Goal: Find specific page/section: Find specific page/section

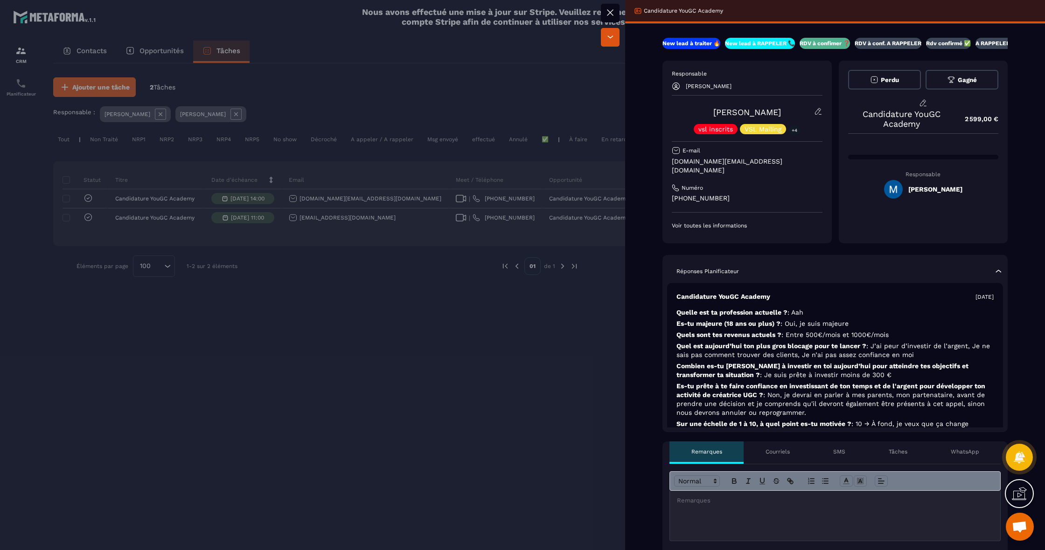
click at [731, 87] on p "[PERSON_NAME]" at bounding box center [708, 86] width 46 height 7
click at [680, 86] on div "[PERSON_NAME]" at bounding box center [747, 86] width 151 height 8
click at [412, 344] on div at bounding box center [522, 275] width 1045 height 550
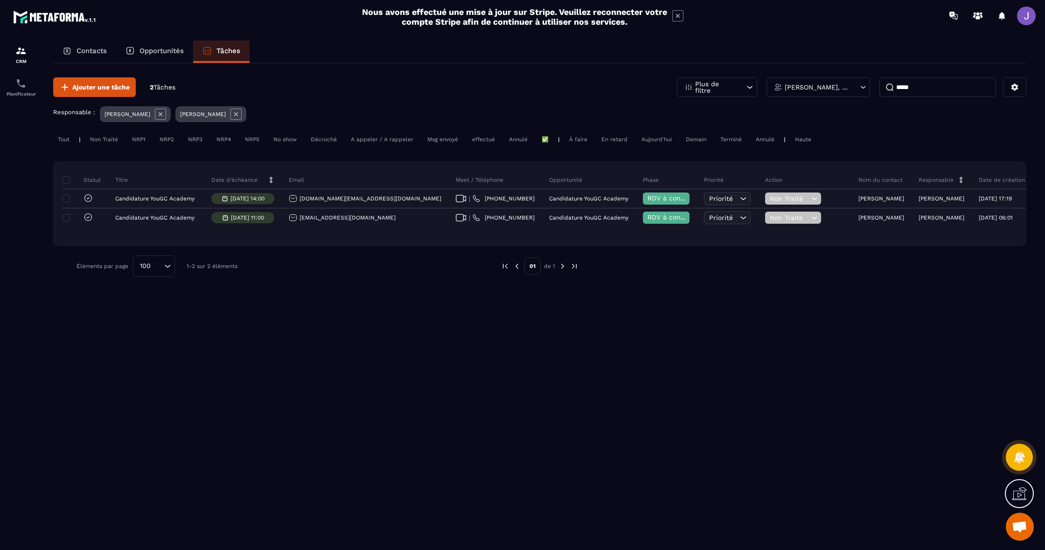
click at [154, 55] on div "Opportunités" at bounding box center [154, 52] width 77 height 22
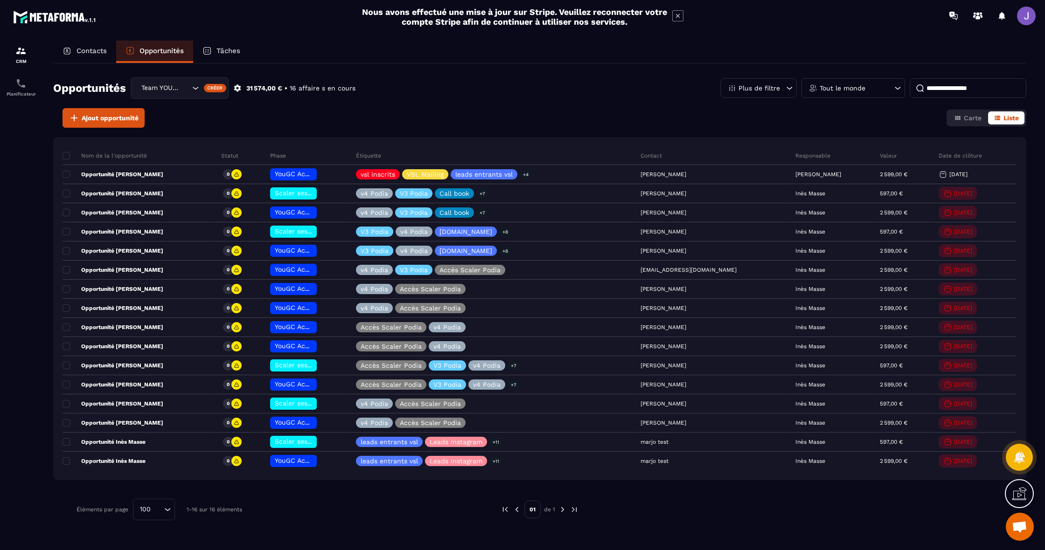
click at [832, 87] on p "Tout le monde" at bounding box center [842, 88] width 46 height 7
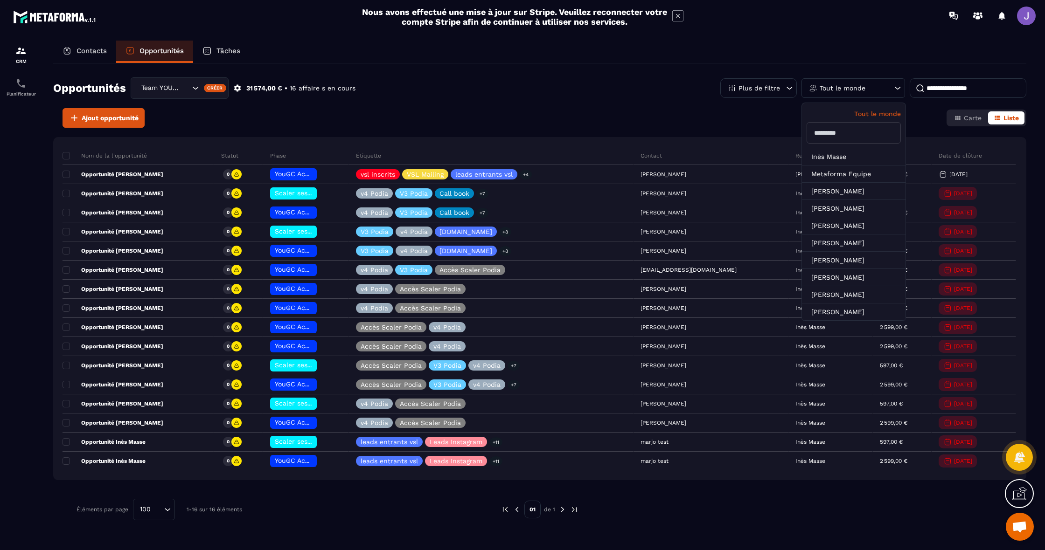
click at [831, 135] on input "text" at bounding box center [853, 132] width 94 height 21
click at [950, 92] on input at bounding box center [967, 88] width 117 height 20
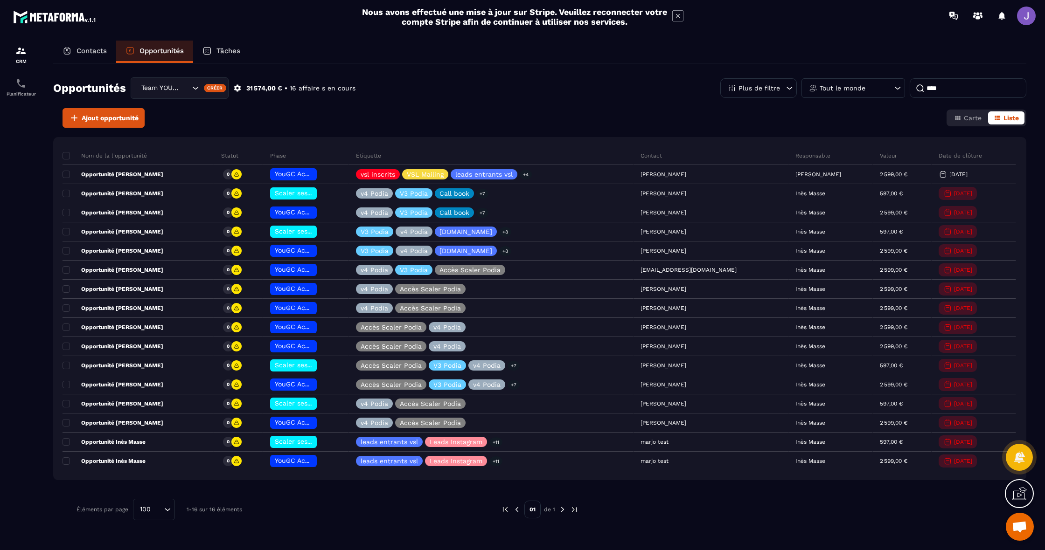
type input "****"
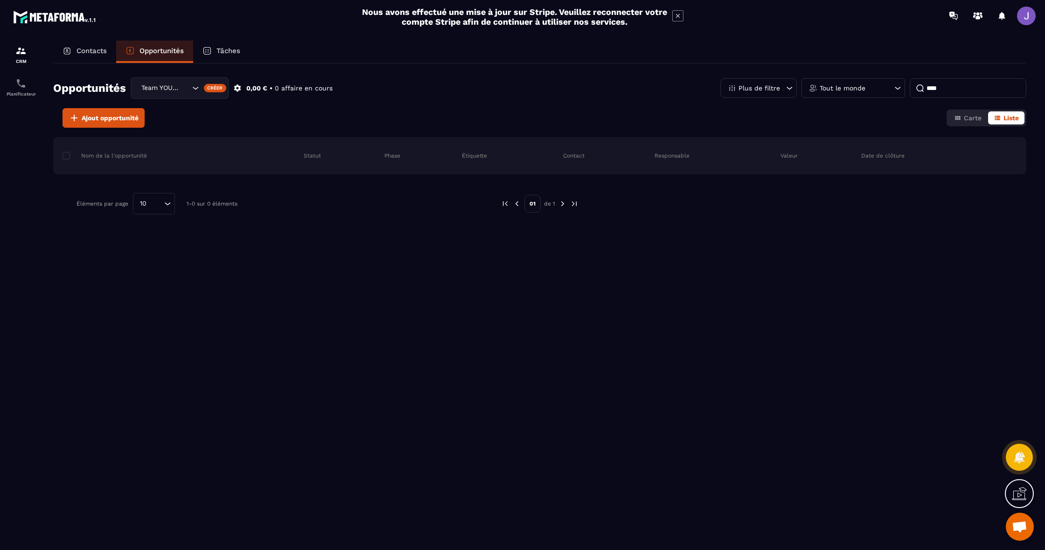
click at [105, 50] on p "Contacts" at bounding box center [91, 51] width 30 height 8
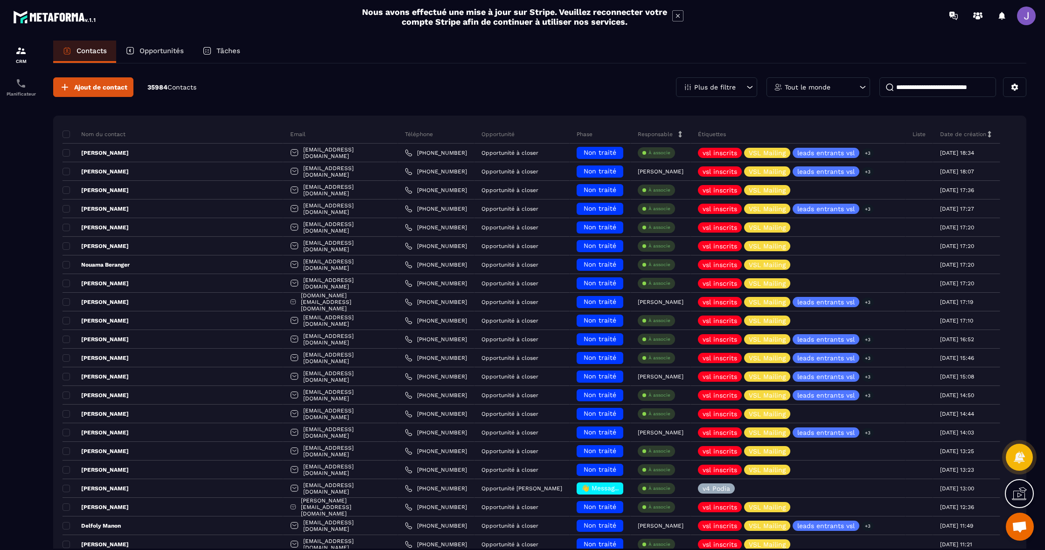
scroll to position [0, 0]
click at [91, 51] on p "Contacts" at bounding box center [91, 51] width 30 height 8
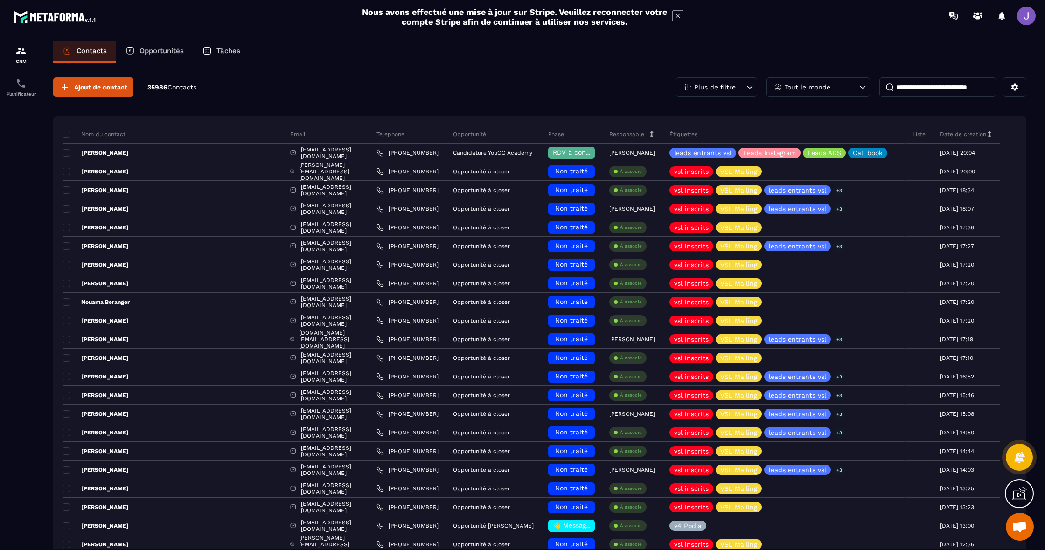
click at [959, 88] on input at bounding box center [937, 87] width 117 height 20
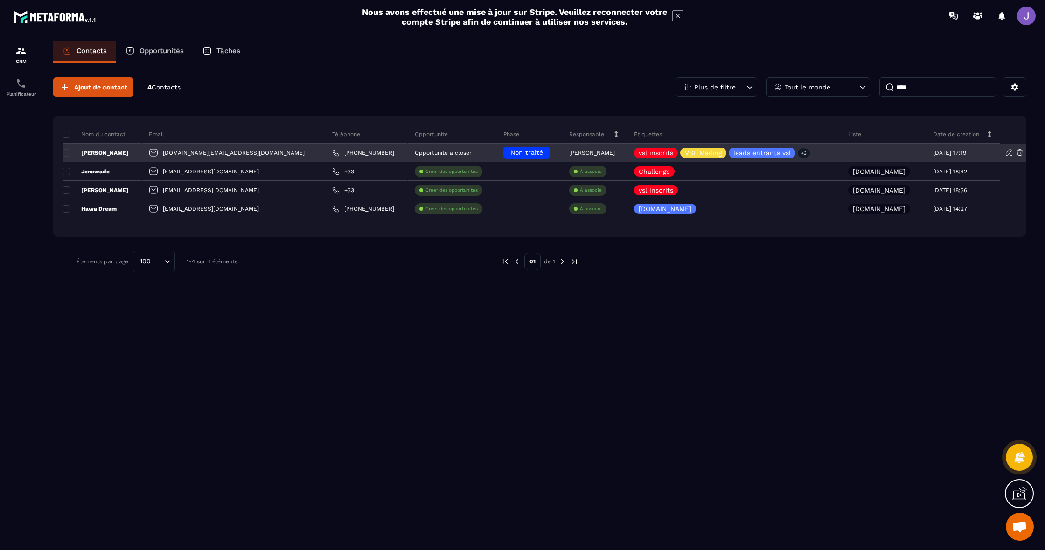
type input "****"
click at [569, 154] on p "[PERSON_NAME]" at bounding box center [592, 153] width 46 height 7
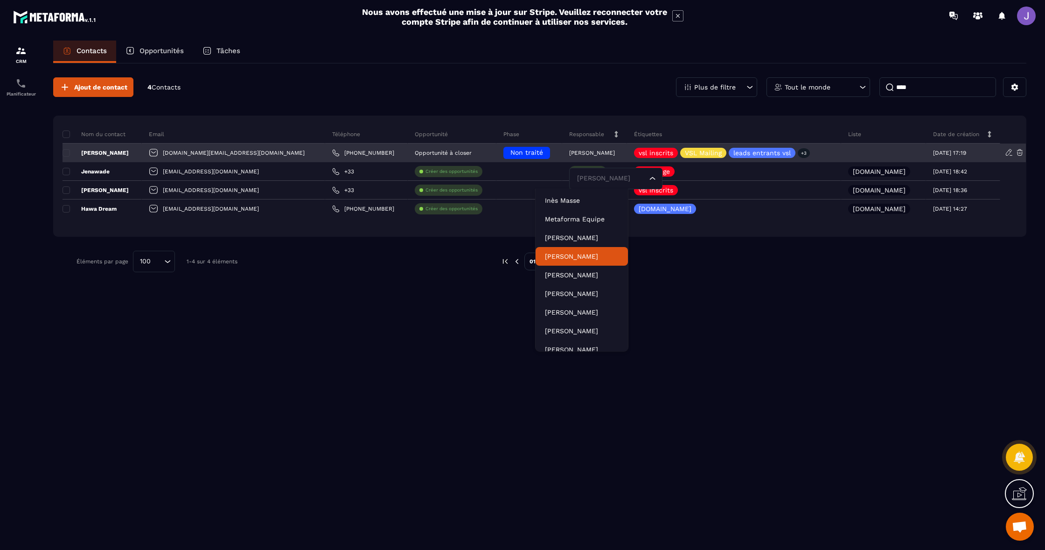
click at [125, 151] on div "[PERSON_NAME]" at bounding box center [101, 153] width 79 height 19
